Goal: Information Seeking & Learning: Learn about a topic

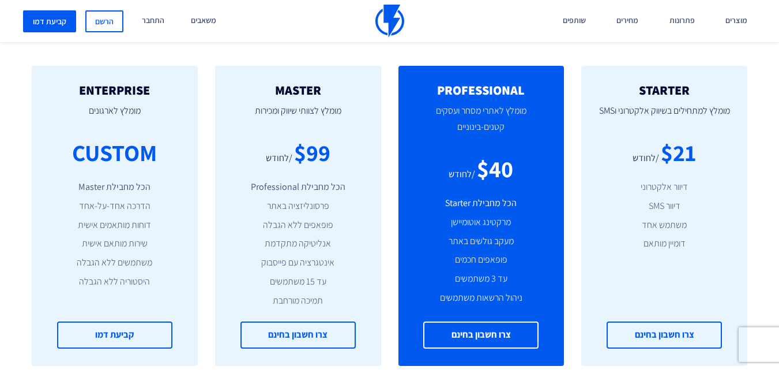
scroll to position [923, 0]
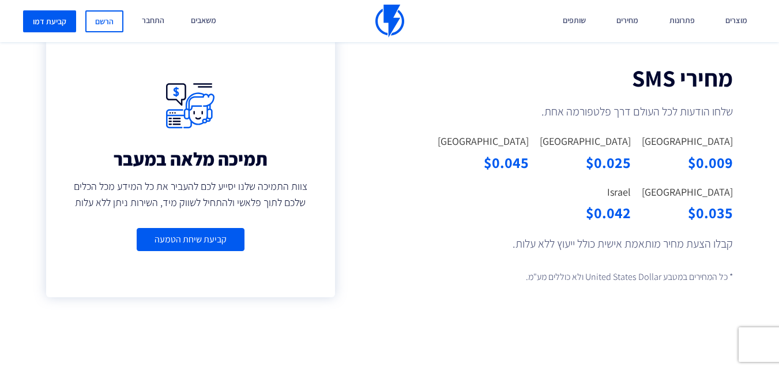
click at [186, 239] on link "קביעת שיחת הטמעה" at bounding box center [191, 240] width 108 height 24
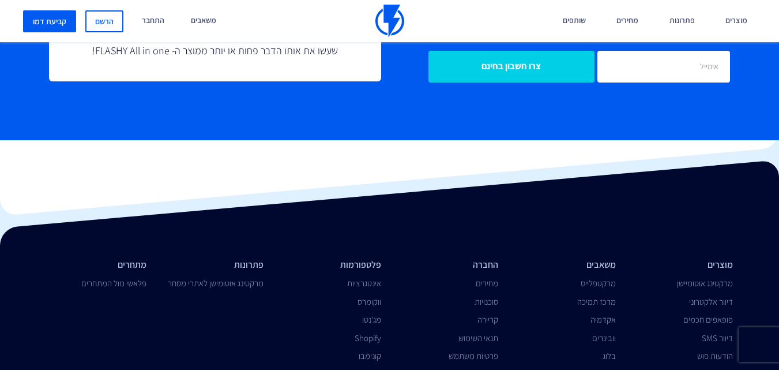
scroll to position [2821, 0]
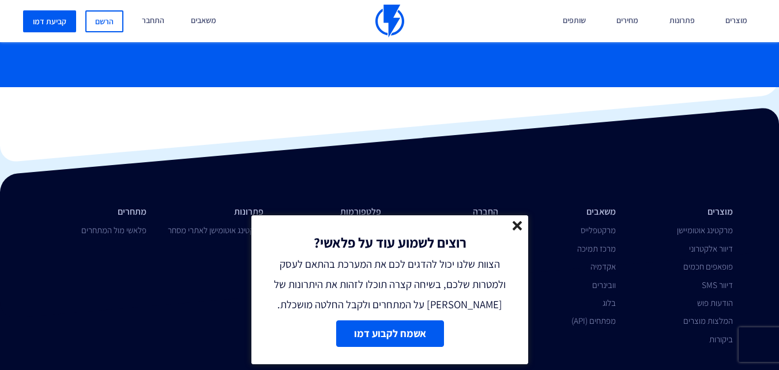
click at [517, 229] on icon at bounding box center [518, 226] width 10 height 10
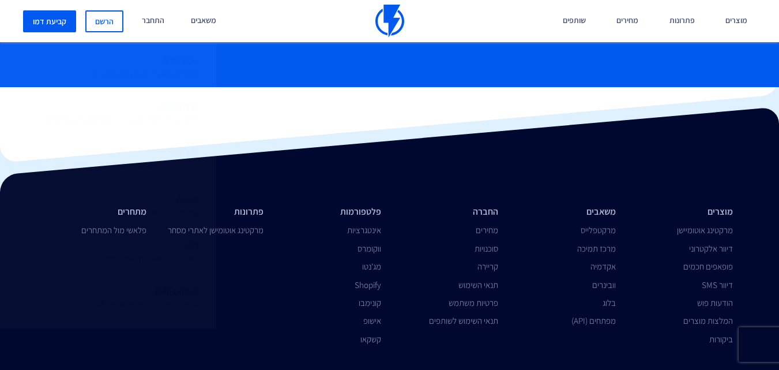
click at [188, 112] on span "מרכז תמיכה לימדו לנצל את מלוא היכולת של פלאשי" at bounding box center [123, 111] width 151 height 27
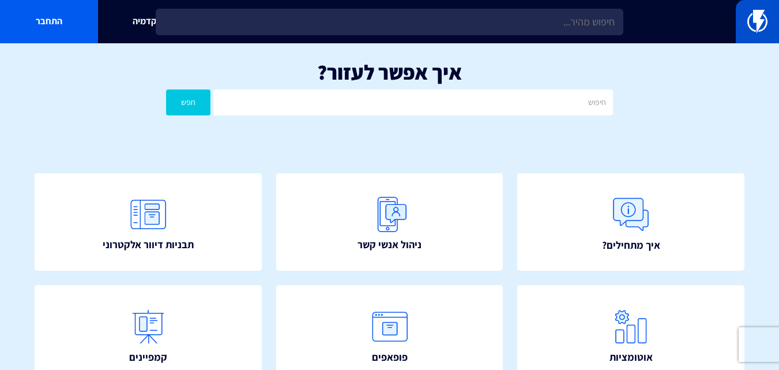
click at [763, 24] on img at bounding box center [757, 21] width 20 height 23
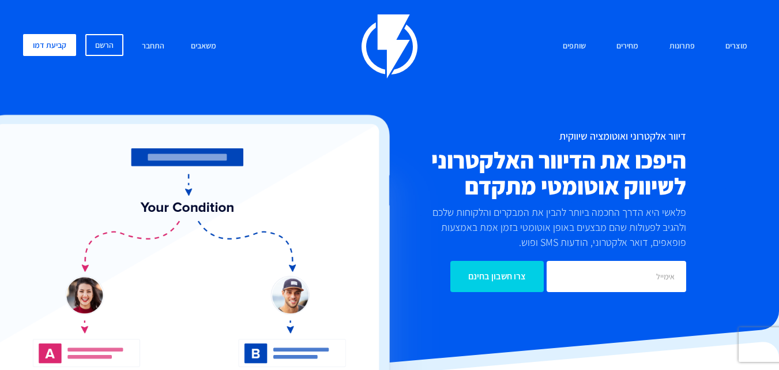
click at [457, 337] on div at bounding box center [389, 290] width 779 height 212
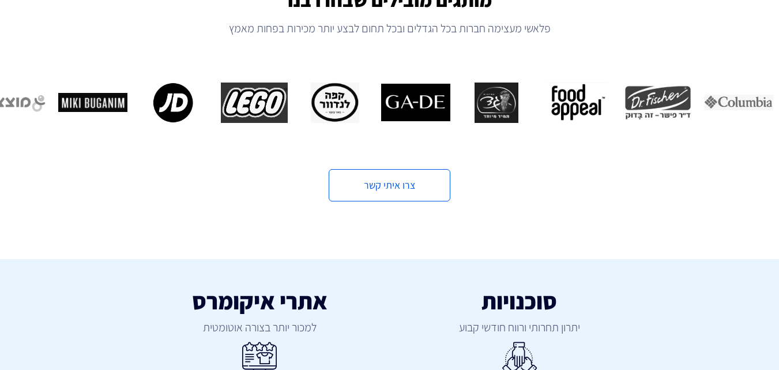
scroll to position [692, 0]
